Goal: Complete application form: Complete application form

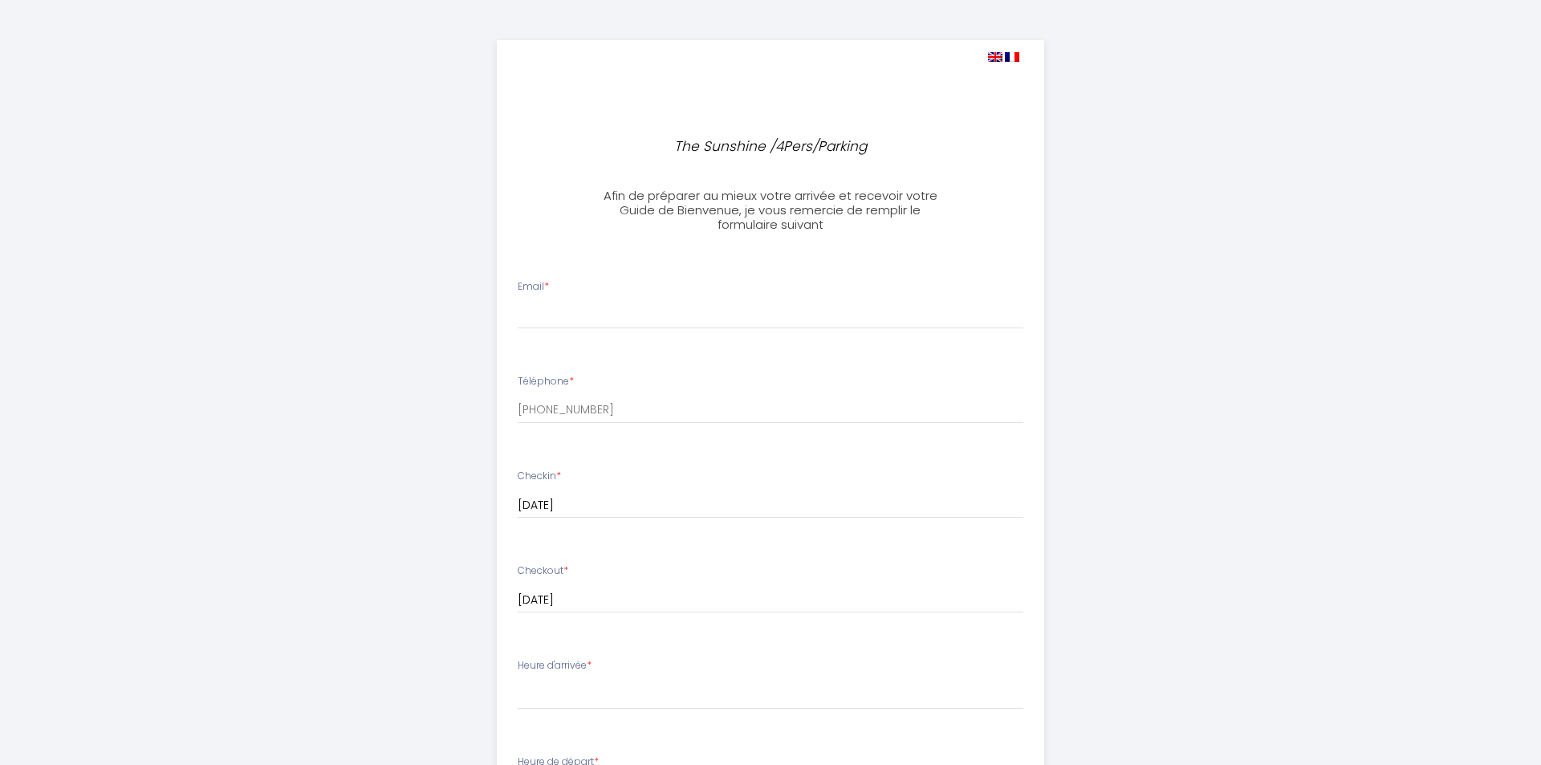
select select
click at [563, 315] on input "Email *" at bounding box center [764, 314] width 506 height 29
type input "[EMAIL_ADDRESS][DOMAIN_NAME]"
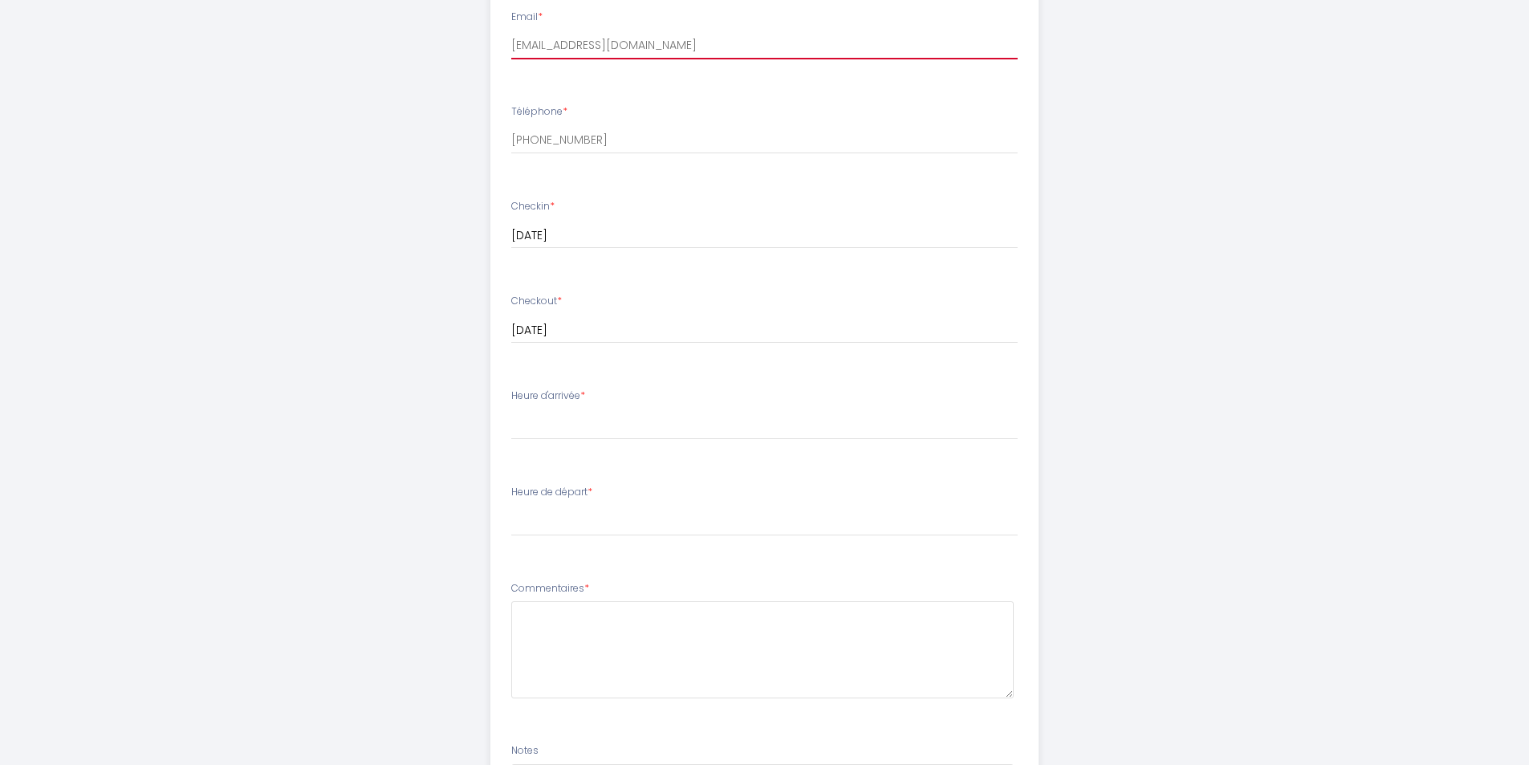
scroll to position [321, 0]
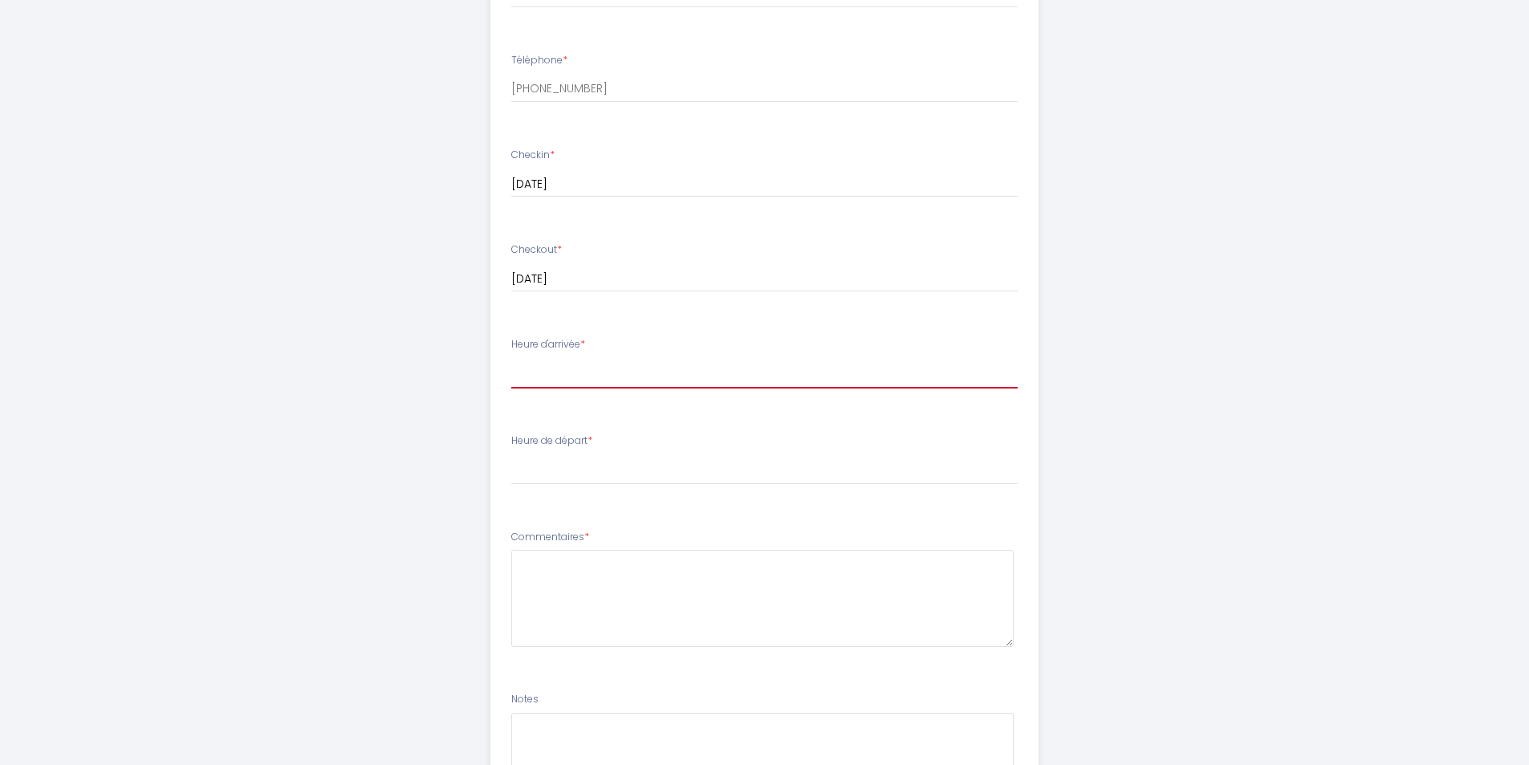
click at [600, 360] on select "15:00 15:30 16:00 16:30 17:00 17:30 18:00 18:30 19:00 19:30 20:00 20:30 21:00 2…" at bounding box center [764, 373] width 506 height 30
select select "15:00"
click at [511, 358] on select "15:00 15:30 16:00 16:30 17:00 17:30 18:00 18:30 19:00 19:30 20:00 20:30 21:00 2…" at bounding box center [764, 373] width 506 height 30
click at [563, 441] on label "Heure de départ *" at bounding box center [551, 440] width 81 height 15
click at [568, 466] on select "00:00 00:30 01:00 01:30 02:00 02:30 03:00 03:30 04:00 04:30 05:00 05:30 06:00 0…" at bounding box center [764, 469] width 506 height 30
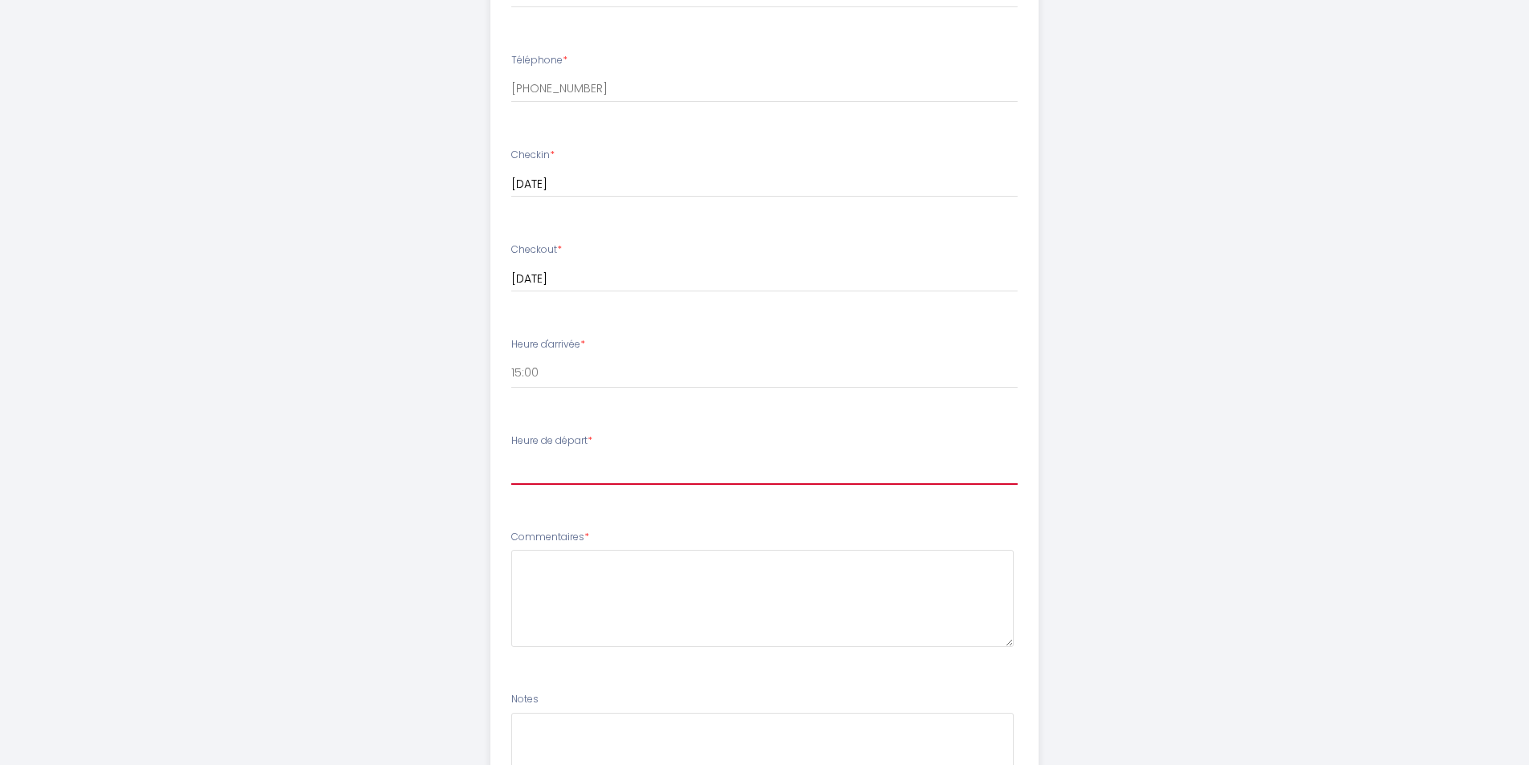
select select "12:00"
click at [511, 454] on select "00:00 00:30 01:00 01:30 02:00 02:30 03:00 03:30 04:00 04:30 05:00 05:30 06:00 0…" at bounding box center [764, 469] width 506 height 30
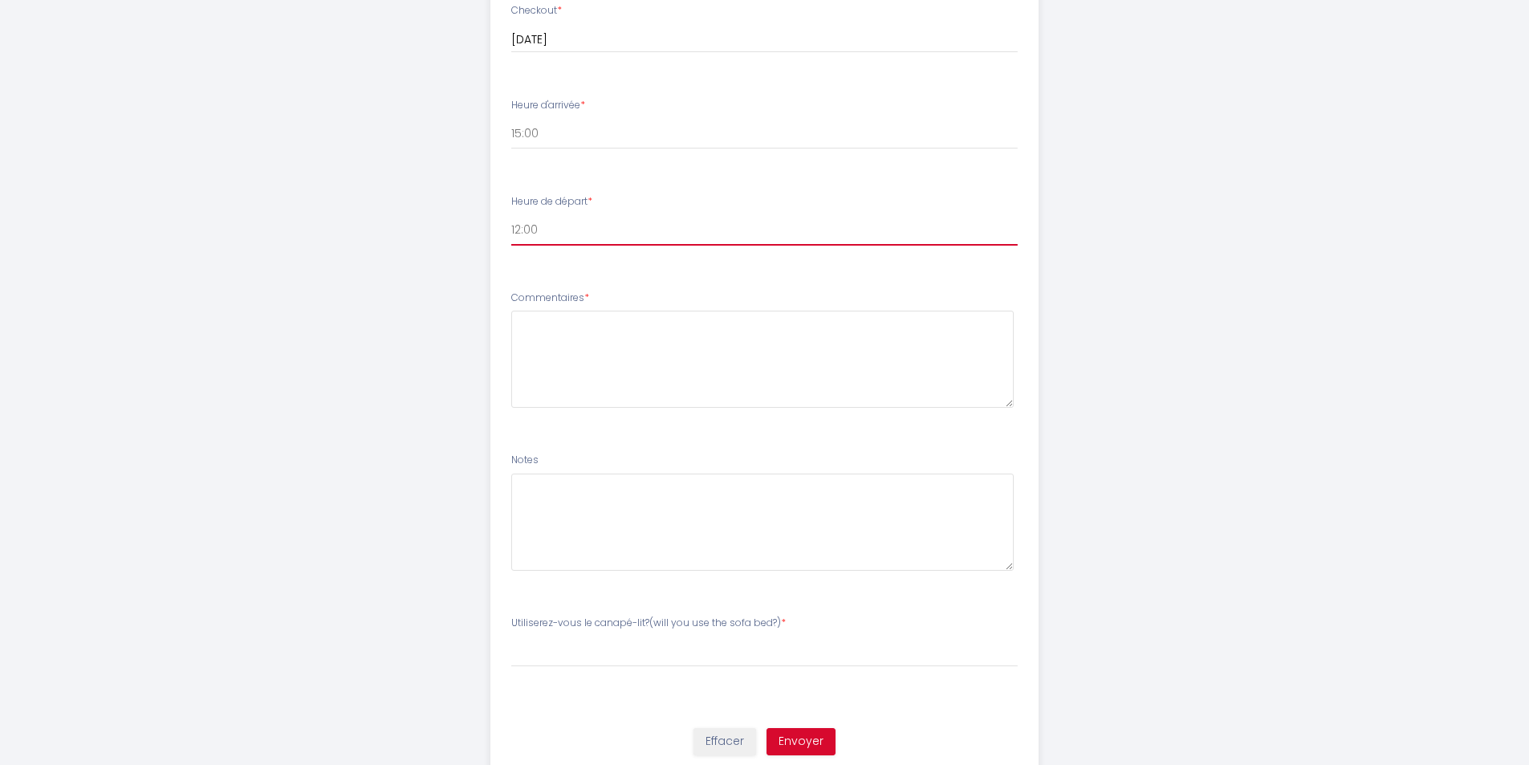
scroll to position [562, 0]
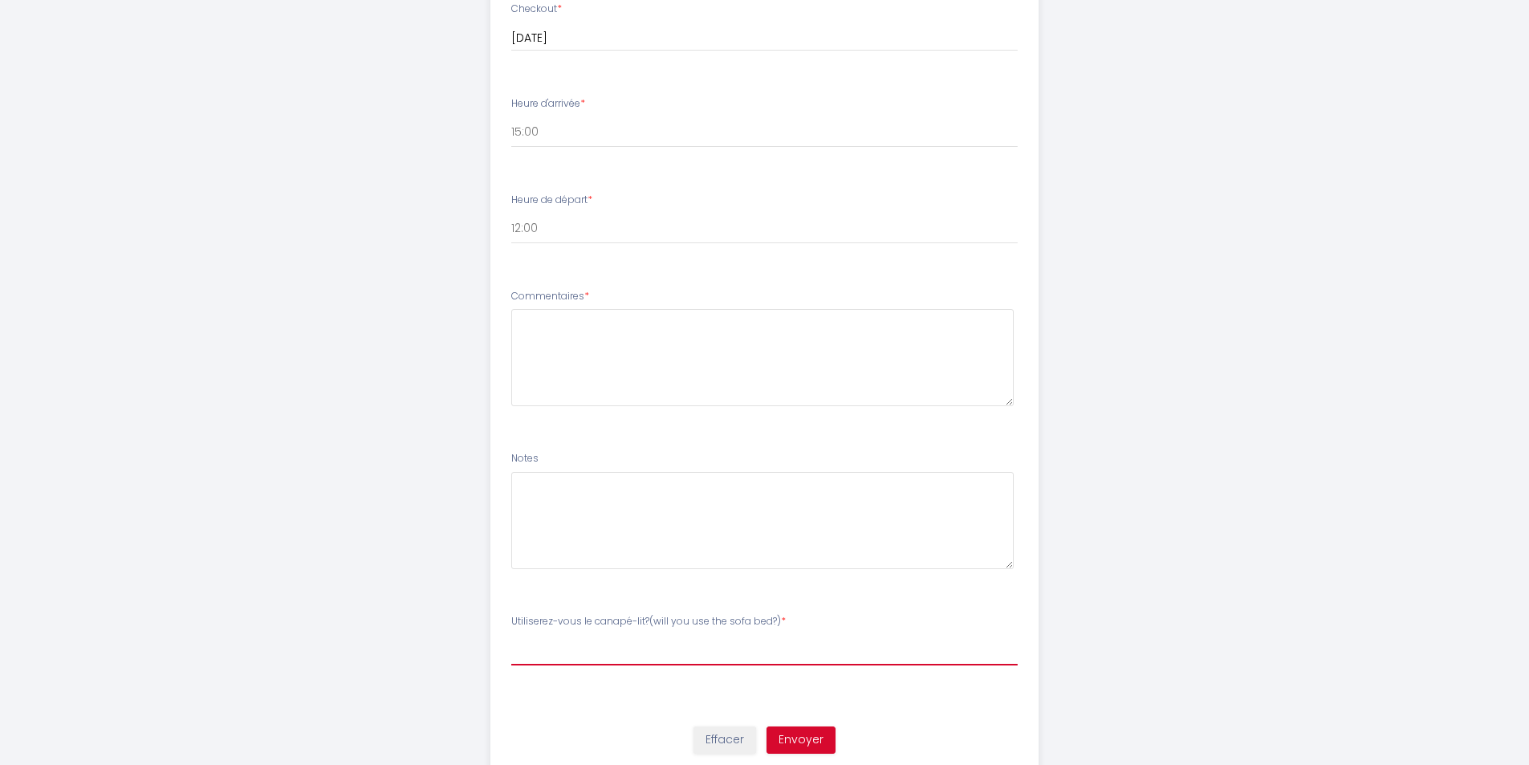
click at [665, 648] on select "Veuillez ChoisirUtiliserez-vous le canapé-lit?(will you use the sofa bed?) YES …" at bounding box center [764, 650] width 506 height 30
select select "NO"
click at [511, 635] on select "Veuillez ChoisirUtiliserez-vous le canapé-lit?(will you use the sofa bed?) YES …" at bounding box center [764, 650] width 506 height 30
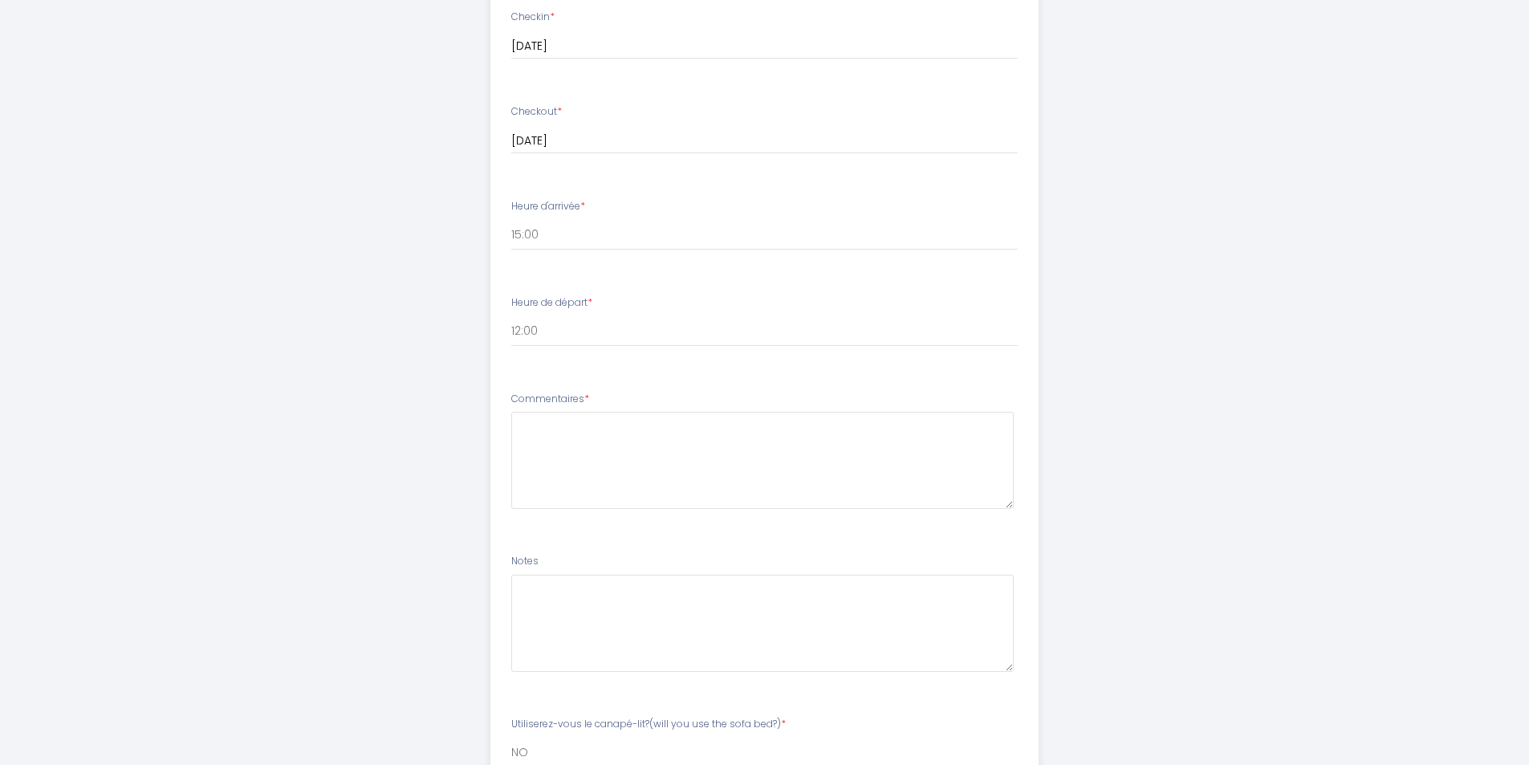
scroll to position [482, 0]
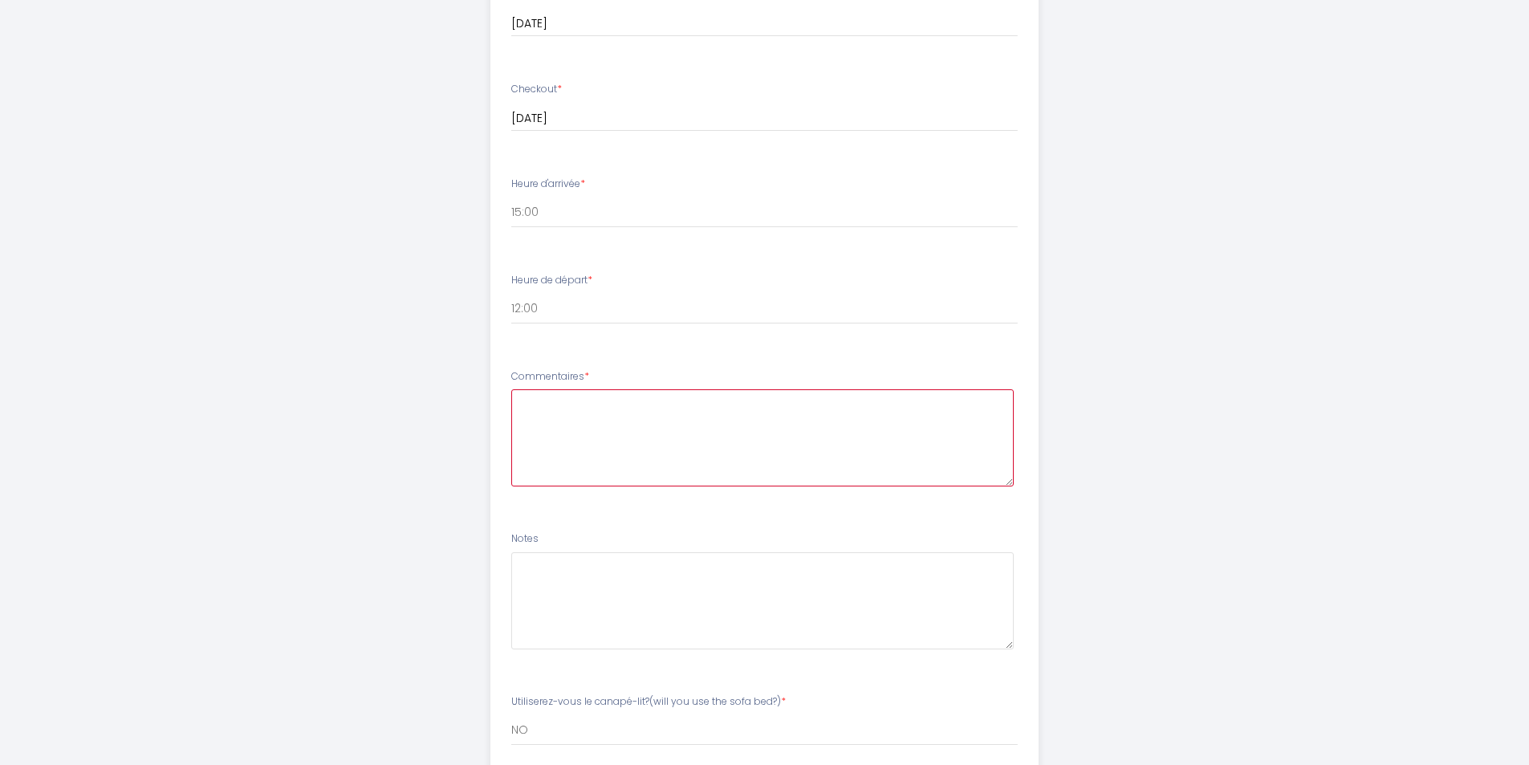
click at [575, 405] on textarea at bounding box center [762, 437] width 502 height 97
click at [860, 429] on textarea "Bonjour, Nous avons réservé ce logement car nous travaillons de nuit à Meaux. N…" at bounding box center [762, 437] width 502 height 97
click at [752, 445] on textarea "Bonjour, Nous avons réservé ce logement car nous travaillons de nuit à Meaux. N…" at bounding box center [762, 437] width 502 height 97
click at [905, 445] on textarea "Bonjour, Nous avons réservé ce logement car nous travaillons de nuit à Meaux. N…" at bounding box center [762, 437] width 502 height 97
click at [937, 444] on textarea "Bonjour, Nous avons réservé ce logement car nous travaillons de nuit à Meaux. N…" at bounding box center [762, 437] width 502 height 97
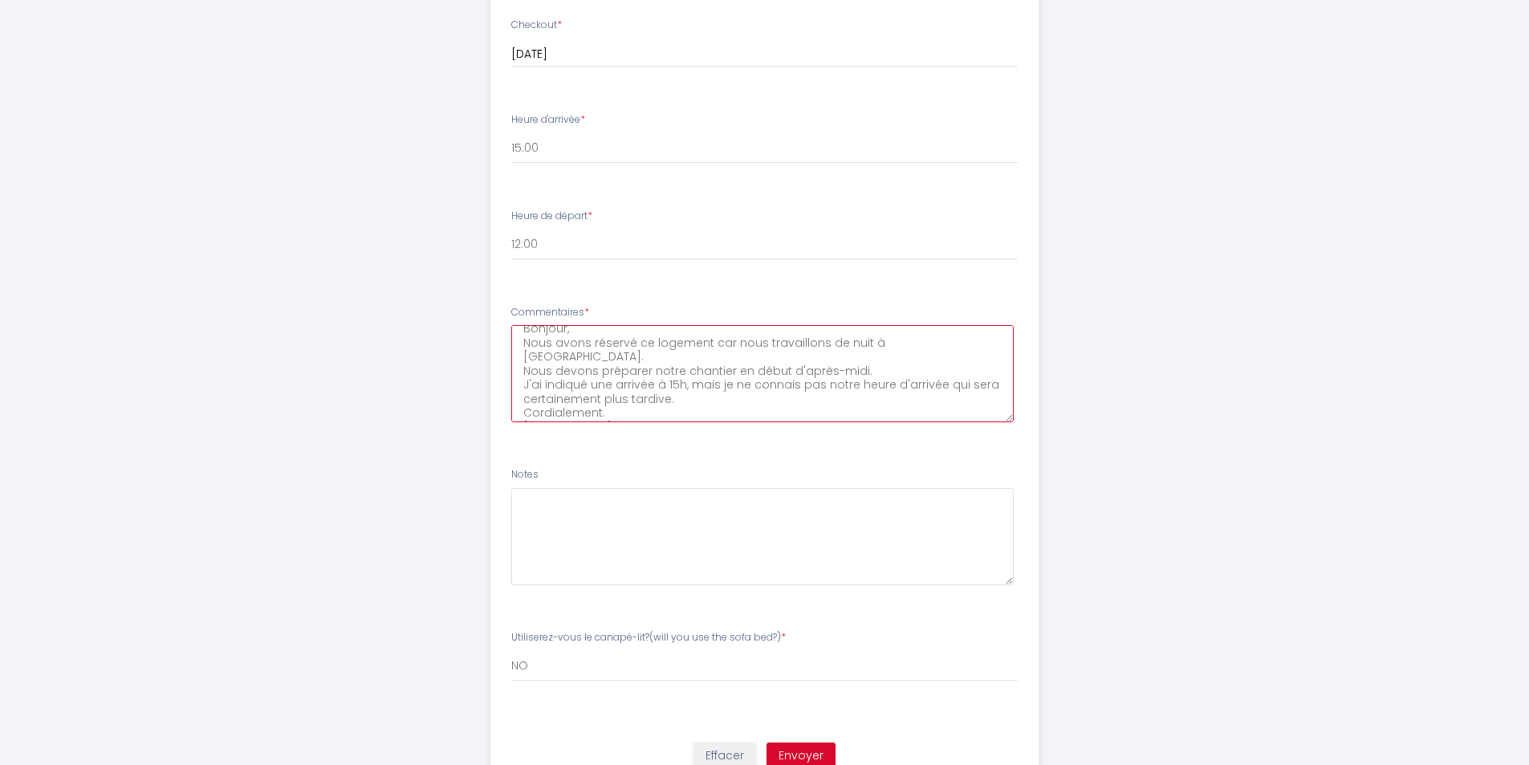
scroll to position [616, 0]
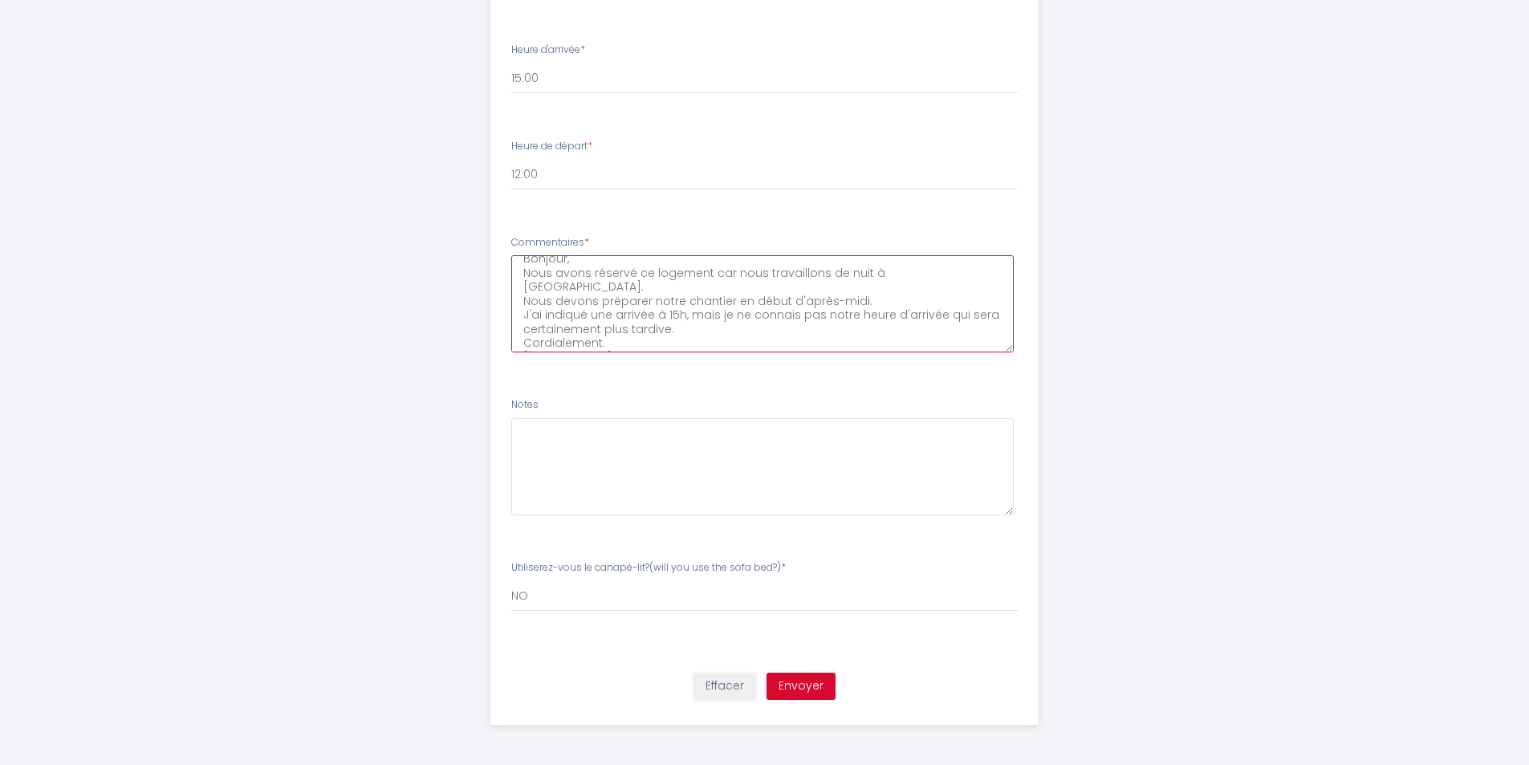
type textarea "Bonjour, Nous avons réservé ce logement car nous travaillons de nuit à Meaux. N…"
click at [795, 683] on button "Envoyer" at bounding box center [800, 686] width 69 height 27
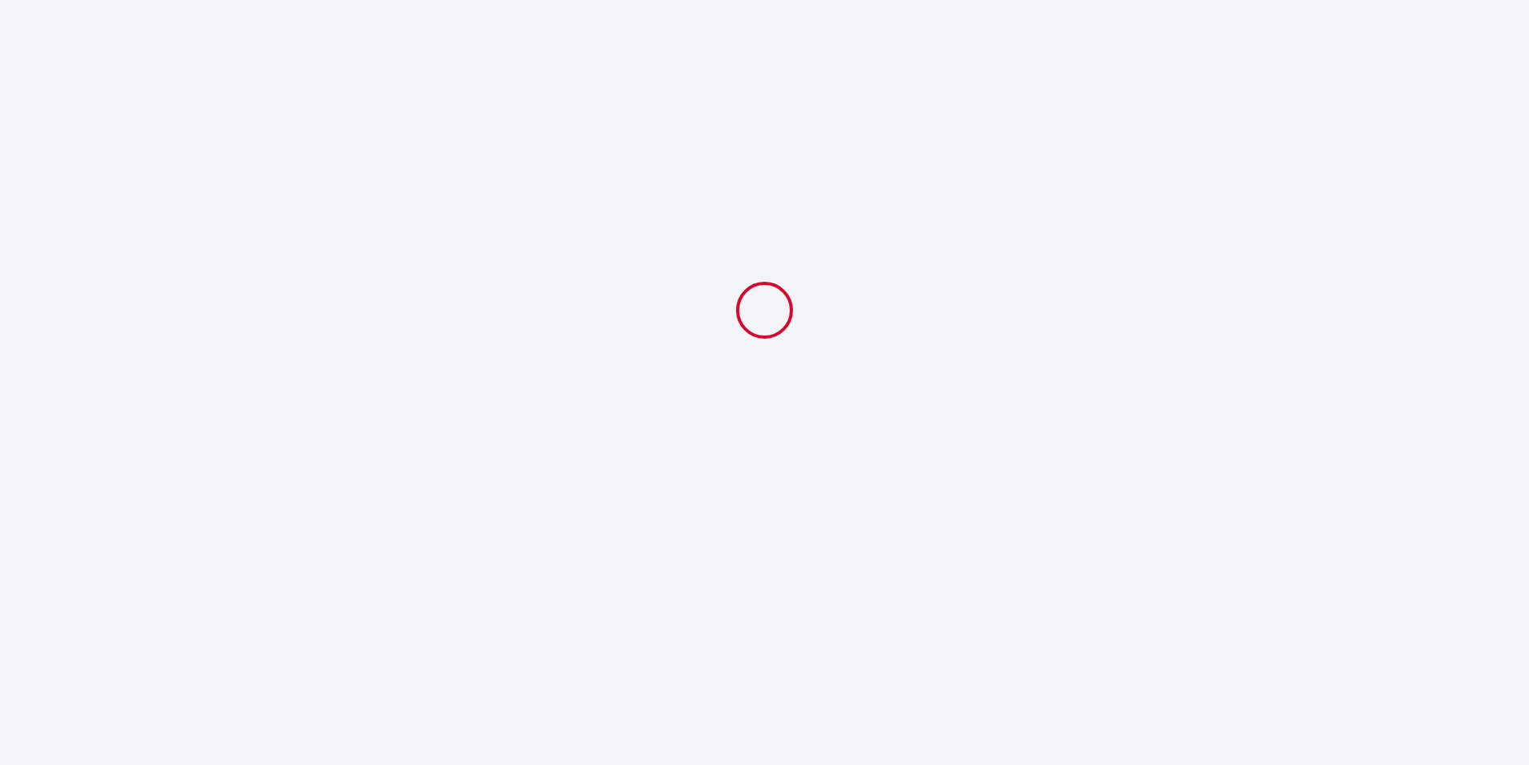
select select "12:00"
select select "NO"
